Goal: Check status: Check status

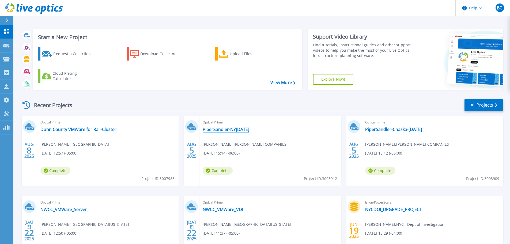
click at [230, 130] on link "PiperSandler-NY[DATE]" at bounding box center [226, 129] width 47 height 5
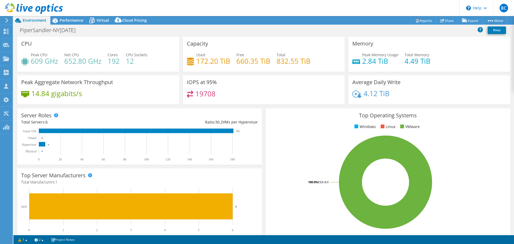
select select "USD"
click at [71, 22] on span "Performance" at bounding box center [72, 20] width 24 height 5
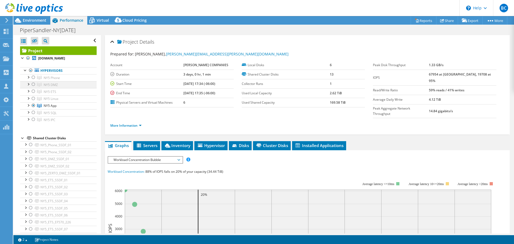
click at [32, 85] on div at bounding box center [33, 84] width 5 height 6
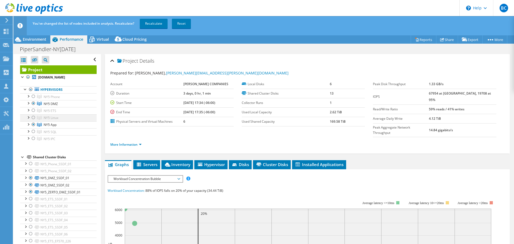
click at [35, 118] on div at bounding box center [33, 117] width 5 height 6
click at [33, 131] on div at bounding box center [33, 131] width 5 height 6
click at [159, 24] on link "Recalculate" at bounding box center [154, 24] width 28 height 10
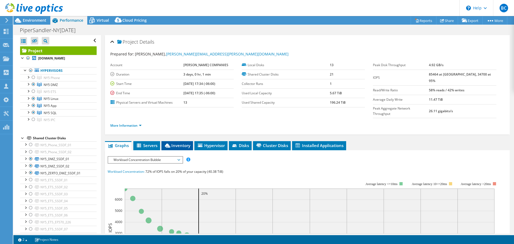
click at [187, 143] on span "Inventory" at bounding box center [177, 145] width 26 height 5
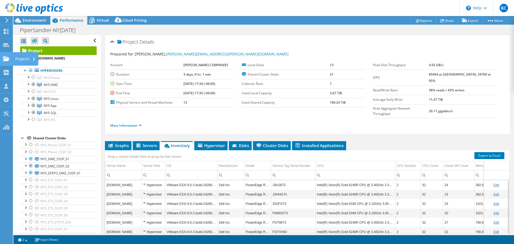
click at [6, 57] on use at bounding box center [6, 58] width 6 height 5
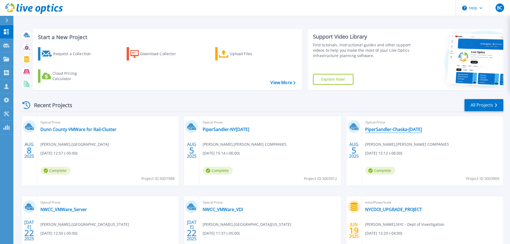
click at [389, 130] on link "PiperSandler-Chaska-[DATE]" at bounding box center [393, 129] width 57 height 5
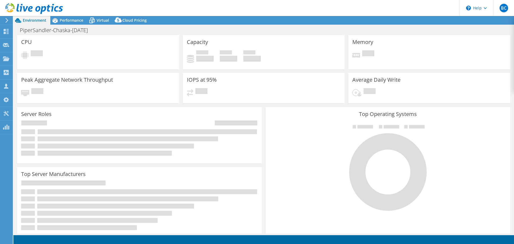
select select "USD"
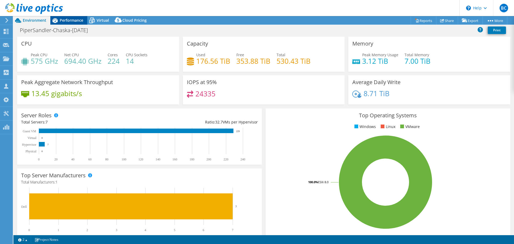
click at [70, 21] on span "Performance" at bounding box center [72, 20] width 24 height 5
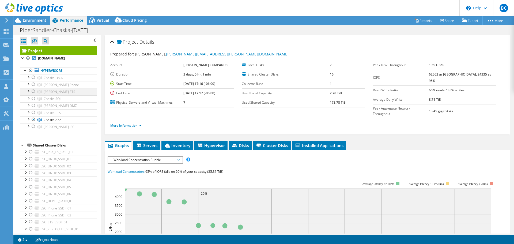
drag, startPoint x: 32, startPoint y: 77, endPoint x: 34, endPoint y: 89, distance: 12.0
click at [32, 77] on div at bounding box center [33, 77] width 5 height 6
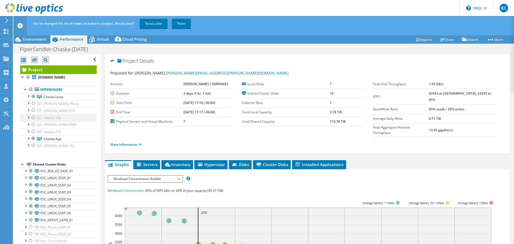
click at [32, 118] on div at bounding box center [33, 117] width 5 height 6
click at [32, 125] on div at bounding box center [33, 124] width 5 height 6
click at [155, 24] on link "Recalculate" at bounding box center [154, 24] width 28 height 10
